Goal: Task Accomplishment & Management: Use online tool/utility

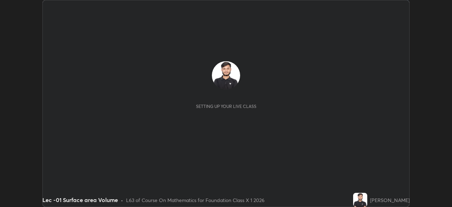
scroll to position [207, 452]
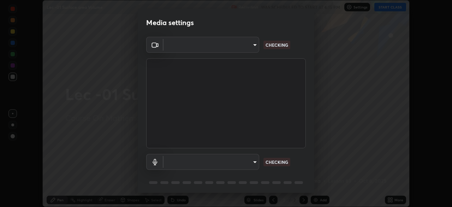
type input "bba66c41345857dcc9a6d4c580dc01eb5c8f13e357e582705132971b55534d29"
click at [164, 44] on body "Erase all Lec -01 Surface area Volume Recording WAS SCHEDULED TO START AT 6:15 …" at bounding box center [226, 103] width 452 height 207
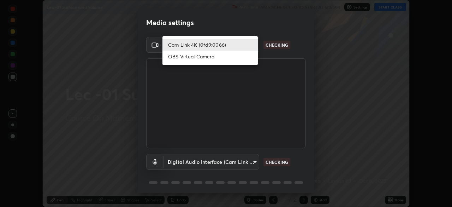
click at [169, 46] on li "Cam Link 4K (0fd9:0066)" at bounding box center [209, 45] width 95 height 12
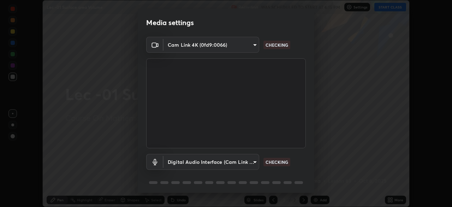
scroll to position [25, 0]
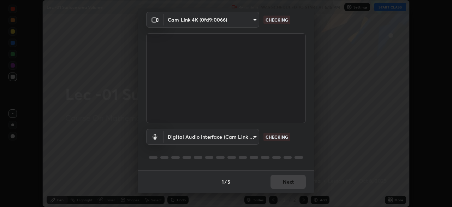
click at [182, 132] on body "Erase all Lec -01 Surface area Volume Recording WAS SCHEDULED TO START AT 6:15 …" at bounding box center [226, 103] width 452 height 207
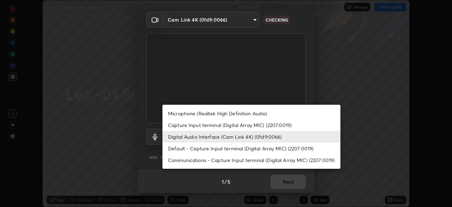
click at [184, 126] on li "Capture Input terminal (Digital Array MIC) (2207:0019)" at bounding box center [251, 125] width 178 height 12
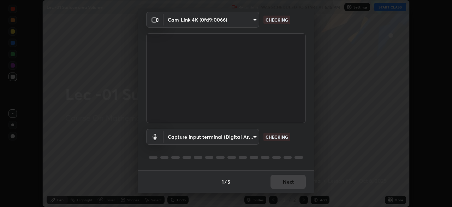
type input "f8a720cdb5714c7d168288ba46c5762ce5d2b0439a45e58062ea702f50affb6e"
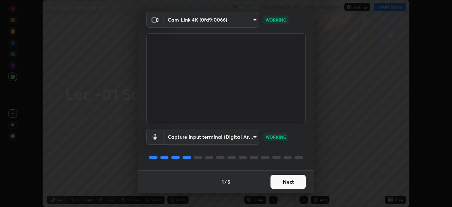
click at [276, 176] on button "Next" at bounding box center [288, 181] width 35 height 14
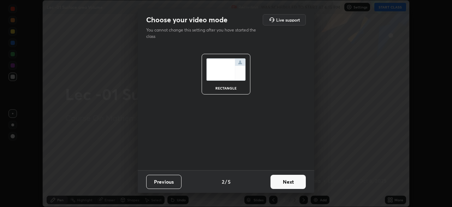
scroll to position [0, 0]
click at [289, 183] on button "Next" at bounding box center [288, 181] width 35 height 14
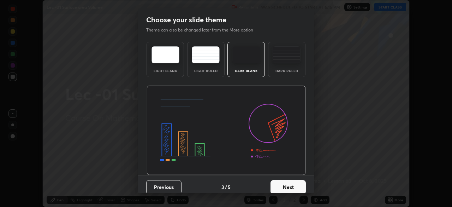
click at [307, 183] on div "Previous 3 / 5 Next" at bounding box center [226, 186] width 177 height 23
click at [290, 186] on button "Next" at bounding box center [288, 187] width 35 height 14
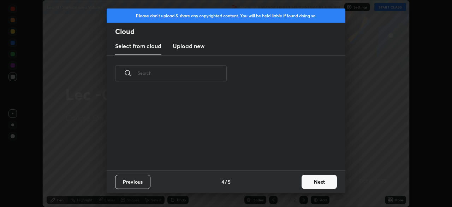
click at [308, 181] on button "Next" at bounding box center [319, 181] width 35 height 14
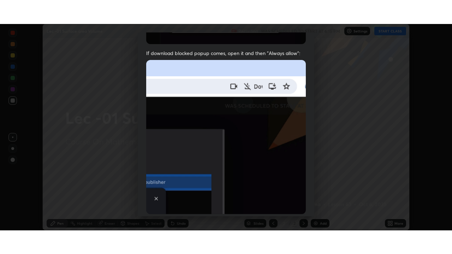
scroll to position [169, 0]
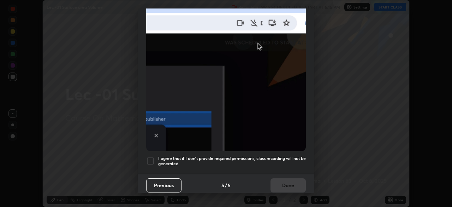
click at [150, 156] on div at bounding box center [150, 160] width 8 height 8
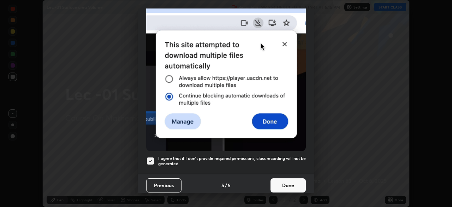
click at [278, 187] on button "Done" at bounding box center [288, 185] width 35 height 14
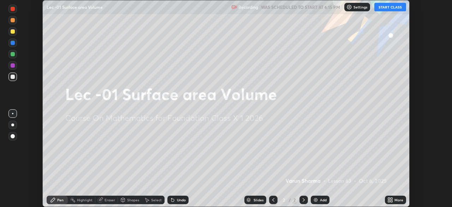
click at [391, 201] on icon at bounding box center [392, 201] width 2 height 2
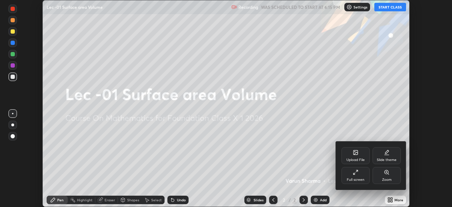
click at [349, 171] on div "Full screen" at bounding box center [356, 175] width 28 height 17
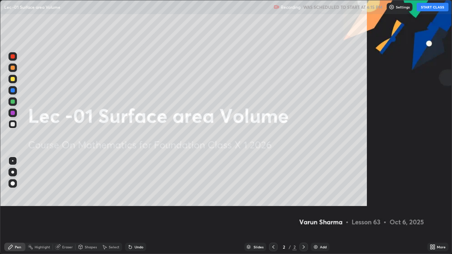
scroll to position [254, 452]
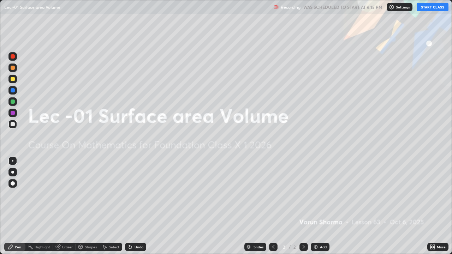
click at [428, 8] on button "START CLASS" at bounding box center [433, 7] width 32 height 8
click at [318, 206] on div "Add" at bounding box center [320, 247] width 19 height 8
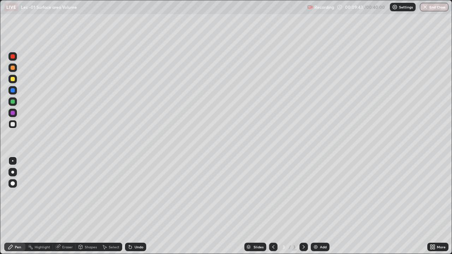
click at [315, 206] on div "Add" at bounding box center [320, 247] width 19 height 8
click at [131, 206] on icon at bounding box center [131, 247] width 6 height 6
click at [132, 206] on icon at bounding box center [131, 247] width 6 height 6
click at [136, 206] on div "Undo" at bounding box center [135, 247] width 21 height 8
click at [135, 206] on div "Undo" at bounding box center [135, 247] width 21 height 8
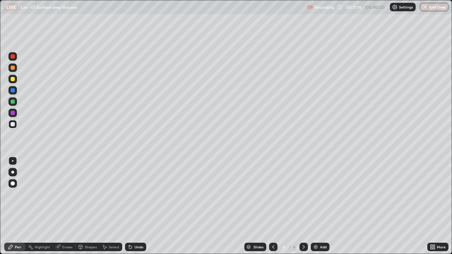
click at [133, 206] on div "Undo" at bounding box center [135, 247] width 21 height 8
click at [269, 206] on div at bounding box center [273, 247] width 8 height 8
click at [304, 206] on icon at bounding box center [304, 247] width 6 height 6
click at [320, 206] on div "Add" at bounding box center [323, 247] width 7 height 4
click at [89, 206] on div "Shapes" at bounding box center [91, 247] width 12 height 4
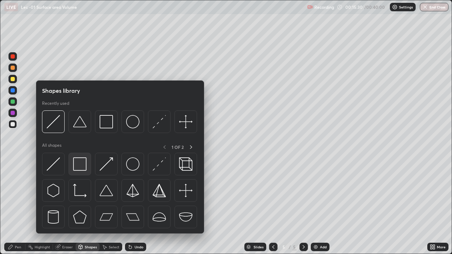
click at [85, 160] on img at bounding box center [79, 164] width 13 height 13
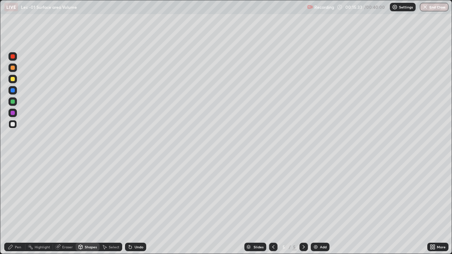
click at [20, 206] on div "Pen" at bounding box center [18, 247] width 6 height 4
click at [135, 206] on div "Undo" at bounding box center [139, 247] width 9 height 4
click at [131, 206] on icon at bounding box center [131, 247] width 6 height 6
click at [323, 206] on div "Add" at bounding box center [323, 247] width 7 height 4
click at [89, 206] on div "Shapes" at bounding box center [91, 247] width 12 height 4
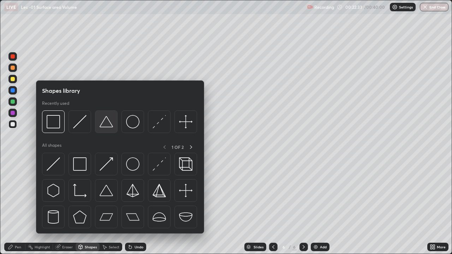
click at [108, 125] on img at bounding box center [106, 121] width 13 height 13
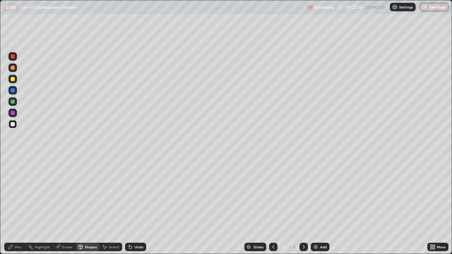
click at [19, 206] on div "Pen" at bounding box center [18, 247] width 6 height 4
click at [86, 206] on div "Shapes" at bounding box center [91, 247] width 12 height 4
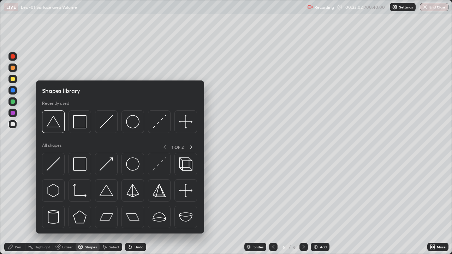
click at [12, 78] on div at bounding box center [13, 79] width 4 height 4
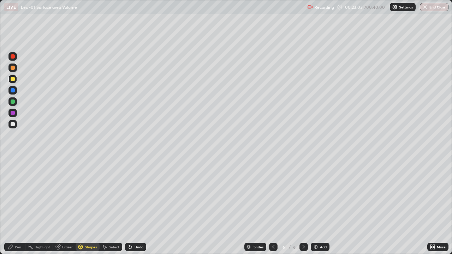
click at [83, 206] on div "Shapes" at bounding box center [88, 247] width 24 height 8
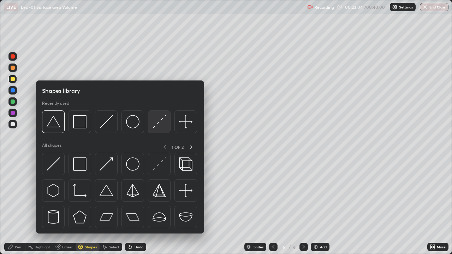
click at [158, 125] on img at bounding box center [159, 121] width 13 height 13
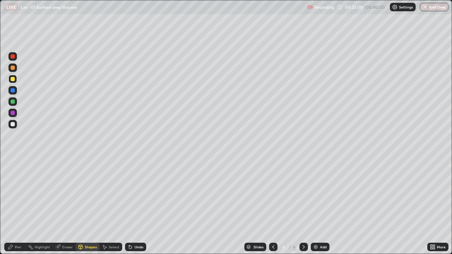
click at [26, 206] on div "Highlight" at bounding box center [39, 247] width 28 height 8
click at [19, 206] on div "Pen" at bounding box center [14, 247] width 21 height 8
click at [130, 206] on icon at bounding box center [131, 247] width 6 height 6
click at [87, 206] on div "Shapes" at bounding box center [91, 247] width 12 height 4
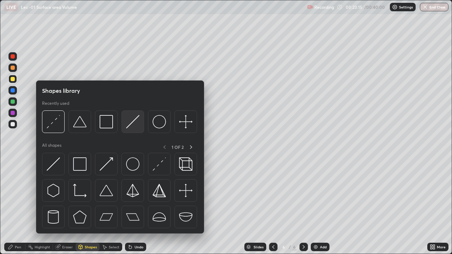
click at [136, 127] on img at bounding box center [132, 121] width 13 height 13
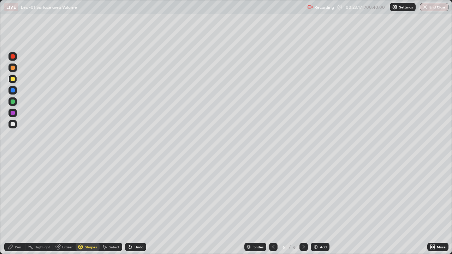
click at [18, 206] on div "Pen" at bounding box center [18, 247] width 6 height 4
click at [128, 206] on icon at bounding box center [131, 247] width 6 height 6
click at [129, 206] on icon at bounding box center [130, 247] width 3 height 3
click at [130, 206] on icon at bounding box center [130, 247] width 3 height 3
click at [320, 206] on div "Add" at bounding box center [323, 247] width 7 height 4
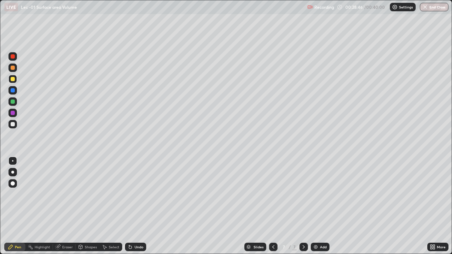
click at [88, 206] on div "Shapes" at bounding box center [91, 247] width 12 height 4
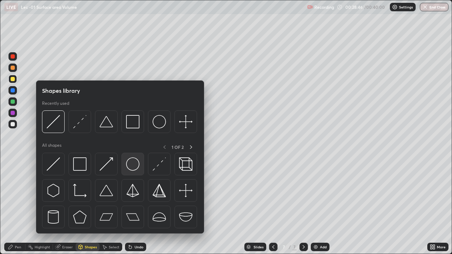
click at [137, 162] on img at bounding box center [132, 164] width 13 height 13
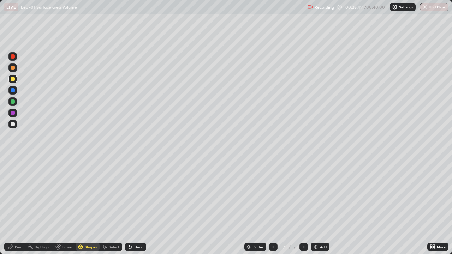
click at [16, 206] on div "Pen" at bounding box center [14, 247] width 21 height 8
click at [131, 206] on icon at bounding box center [131, 247] width 6 height 6
click at [319, 206] on div "Add" at bounding box center [320, 247] width 19 height 8
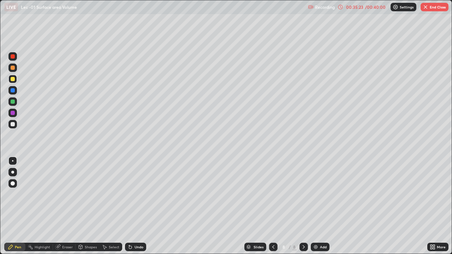
click at [311, 206] on div "Add" at bounding box center [320, 247] width 19 height 8
click at [79, 206] on icon at bounding box center [81, 247] width 4 height 4
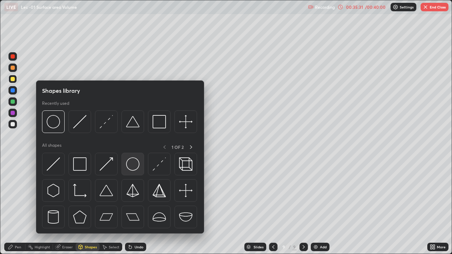
click at [132, 167] on img at bounding box center [132, 164] width 13 height 13
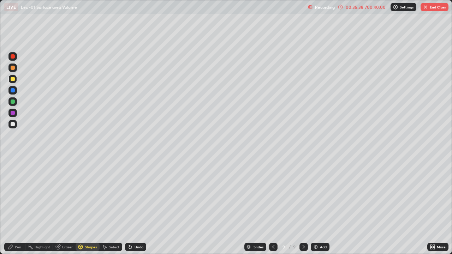
click at [65, 206] on div "Eraser" at bounding box center [67, 247] width 11 height 4
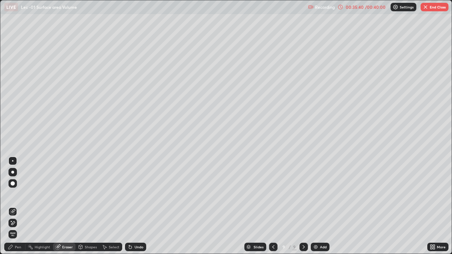
click at [19, 206] on div "Pen" at bounding box center [18, 247] width 6 height 4
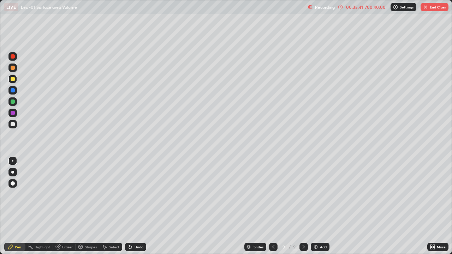
click at [138, 206] on div "Undo" at bounding box center [139, 247] width 9 height 4
click at [12, 69] on div at bounding box center [13, 68] width 4 height 4
click at [135, 206] on div "Undo" at bounding box center [139, 247] width 9 height 4
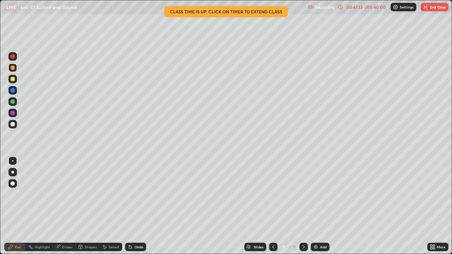
click at [429, 8] on button "End Class" at bounding box center [435, 7] width 28 height 8
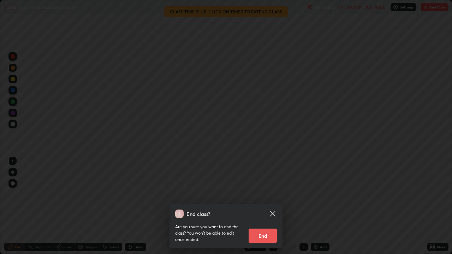
click at [263, 206] on button "End" at bounding box center [263, 236] width 28 height 14
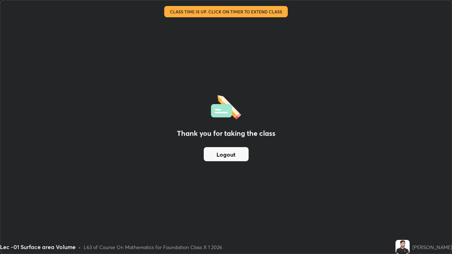
click at [232, 156] on button "Logout" at bounding box center [226, 154] width 45 height 14
